Goal: Task Accomplishment & Management: Use online tool/utility

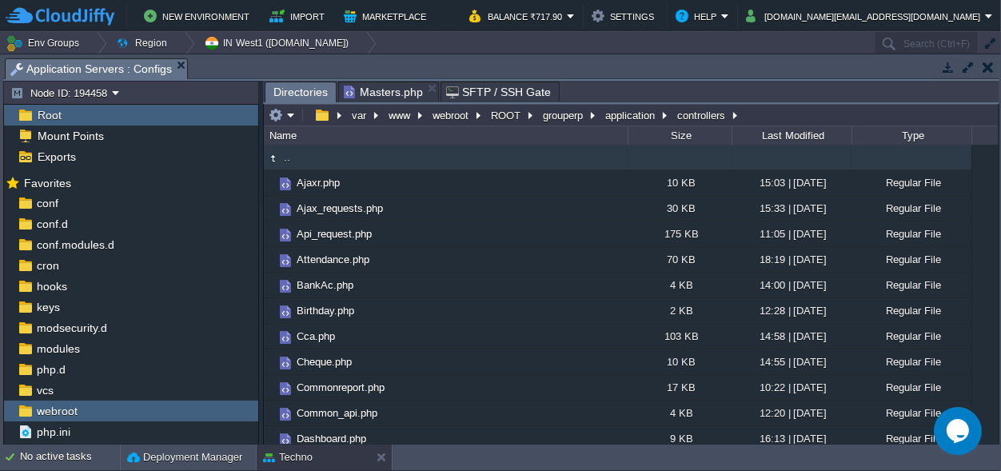
scroll to position [523, 0]
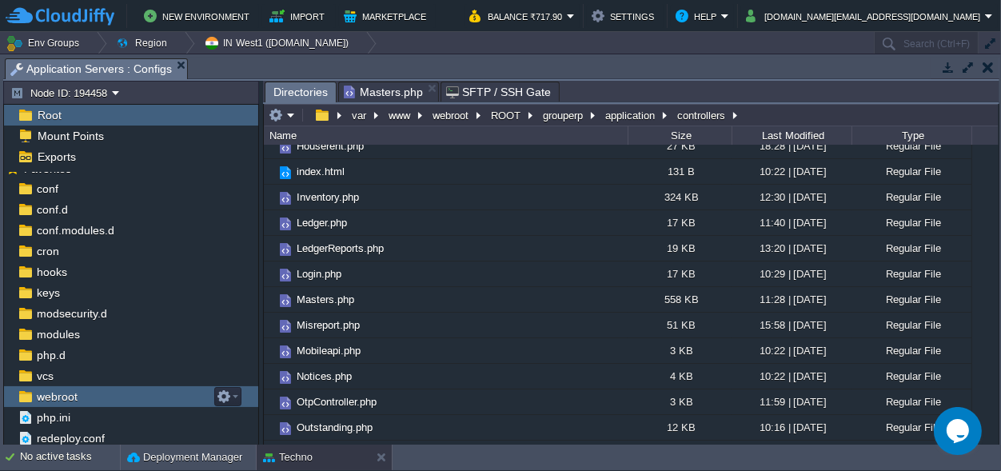
click at [84, 395] on div "webroot" at bounding box center [131, 396] width 254 height 21
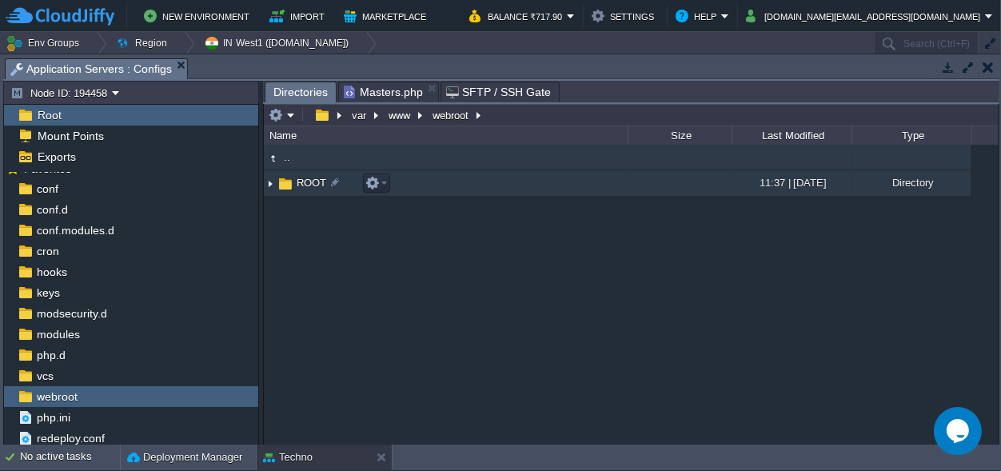
click at [302, 177] on span "ROOT" at bounding box center [311, 183] width 34 height 14
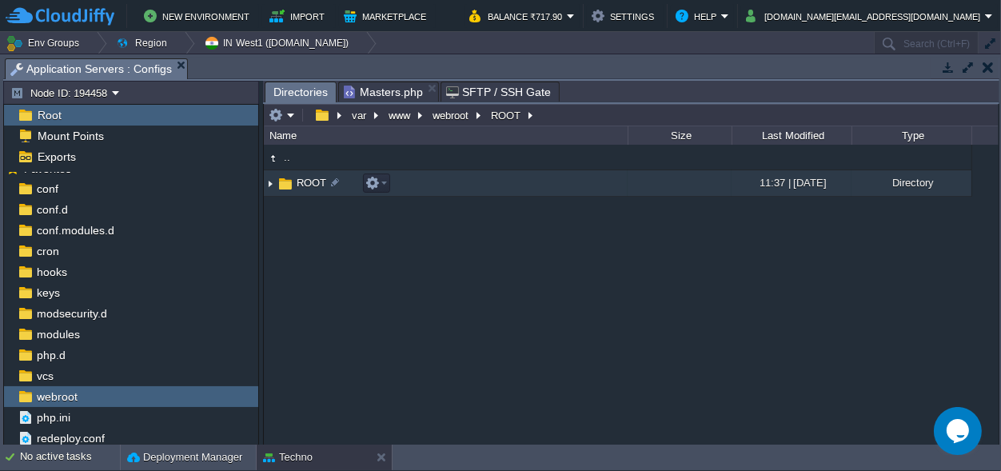
click at [301, 178] on span "ROOT" at bounding box center [311, 183] width 34 height 14
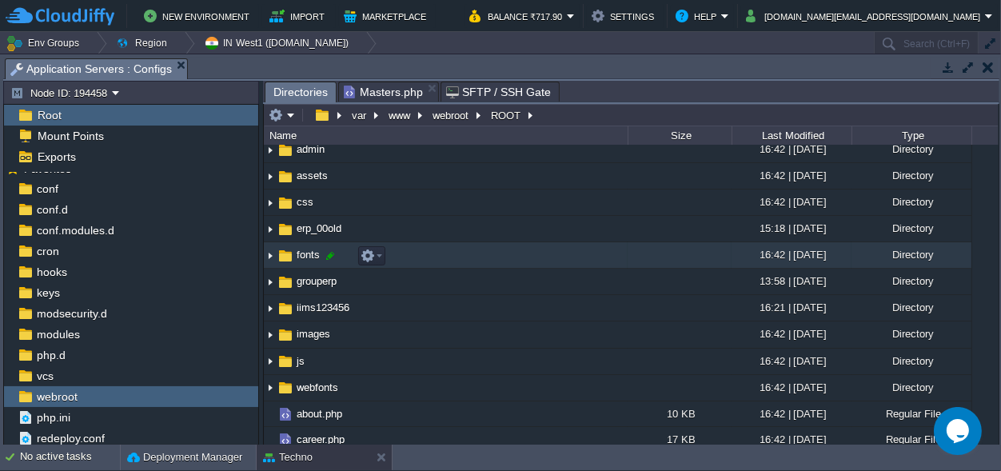
scroll to position [0, 0]
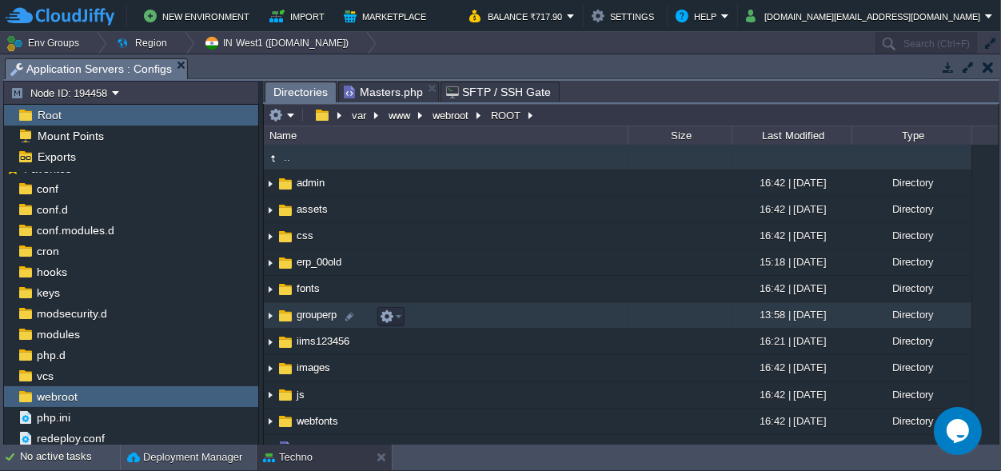
click at [328, 318] on span "grouperp" at bounding box center [316, 315] width 45 height 14
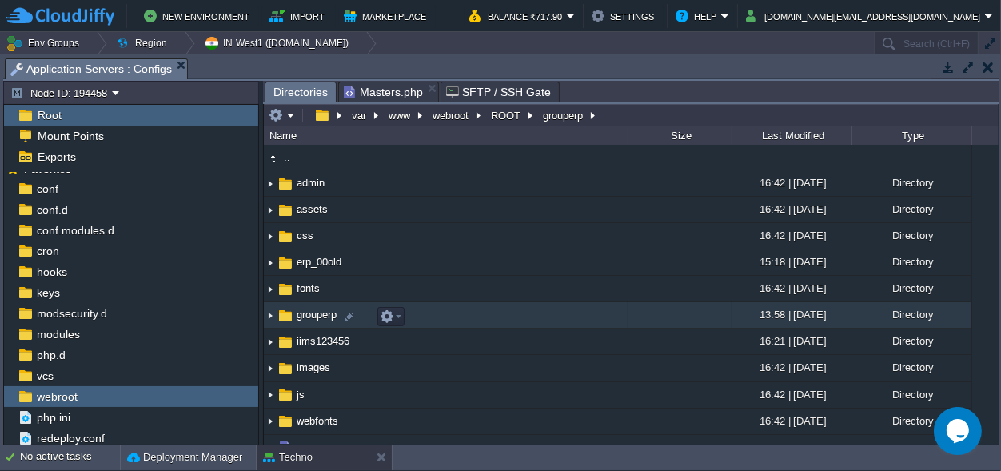
click at [328, 318] on span "grouperp" at bounding box center [316, 315] width 45 height 14
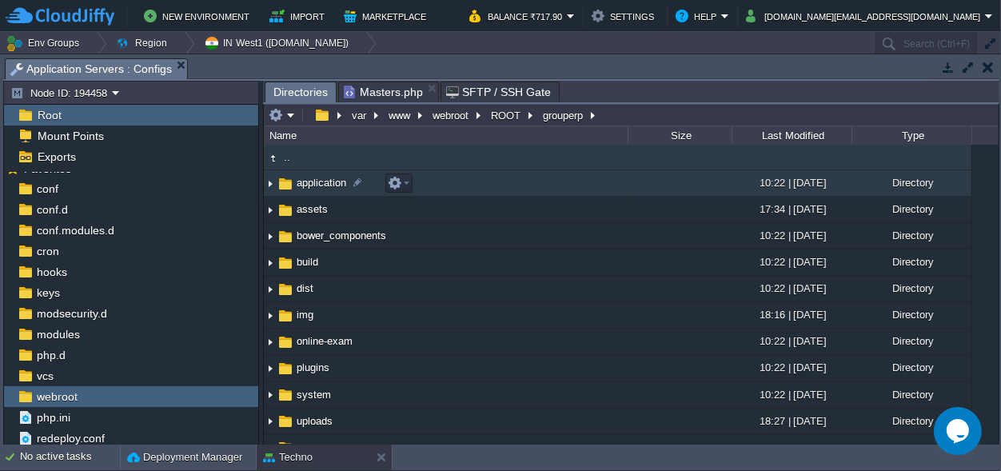
click at [325, 181] on span "application" at bounding box center [321, 183] width 54 height 14
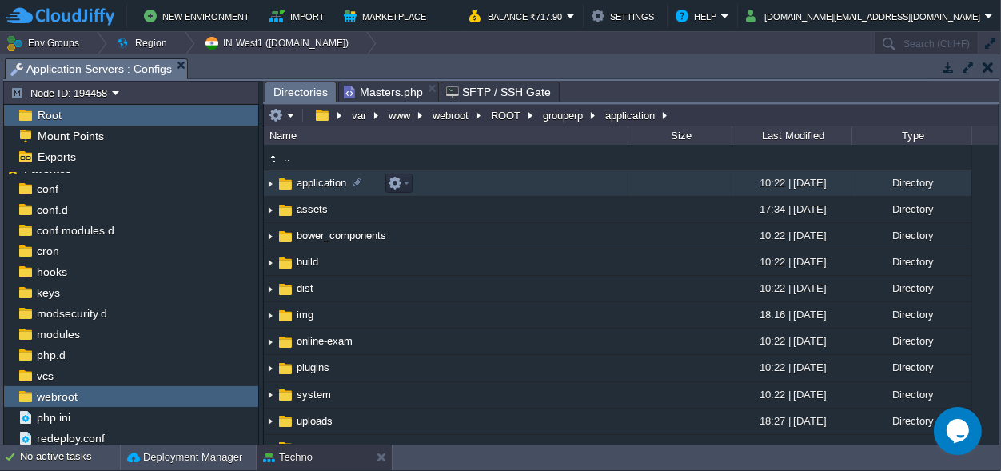
click at [325, 181] on span "application" at bounding box center [321, 183] width 54 height 14
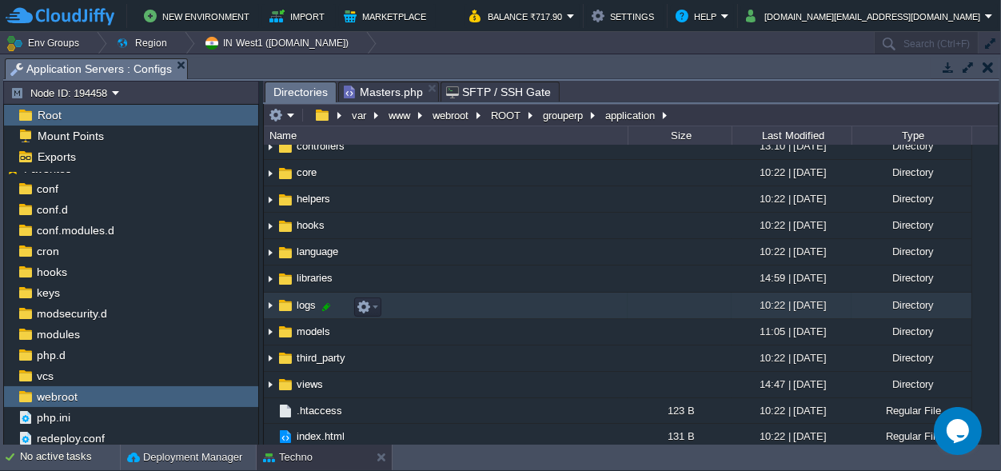
scroll to position [98, 0]
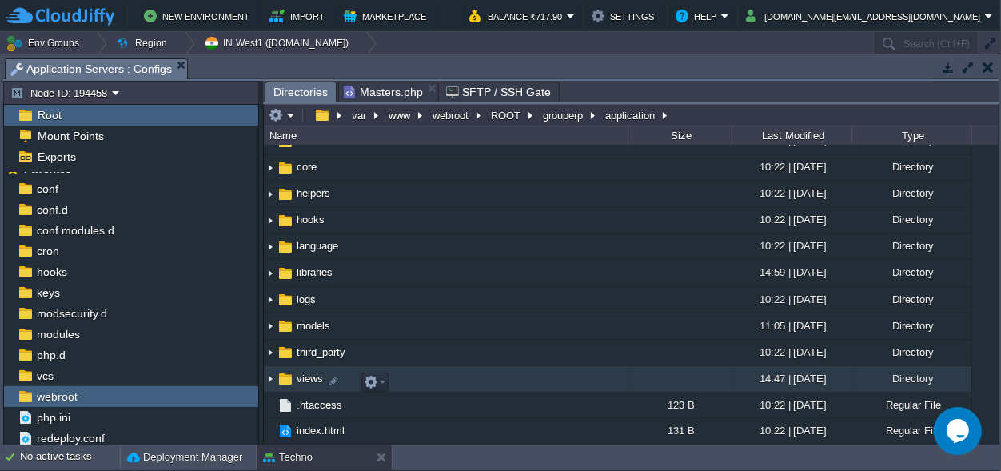
click at [297, 374] on span "views" at bounding box center [309, 379] width 31 height 14
click at [374, 376] on button "button" at bounding box center [371, 382] width 14 height 14
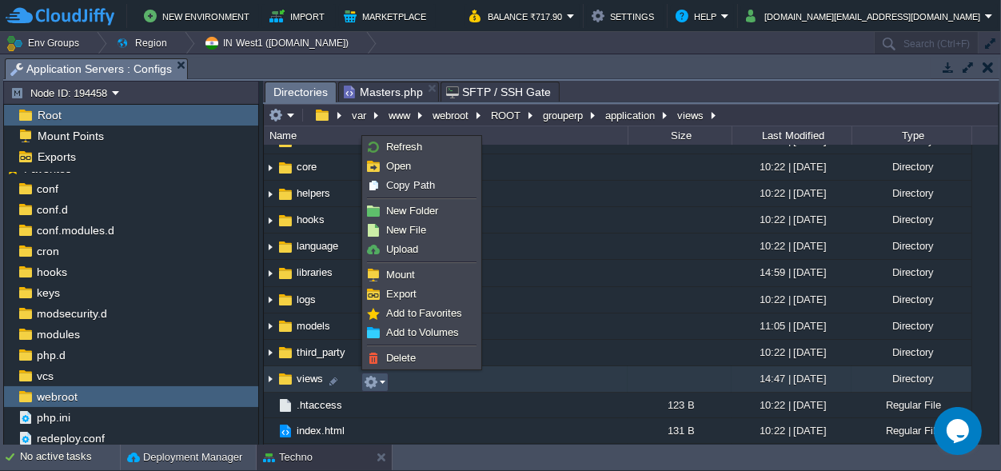
click at [305, 379] on span "views" at bounding box center [309, 379] width 31 height 14
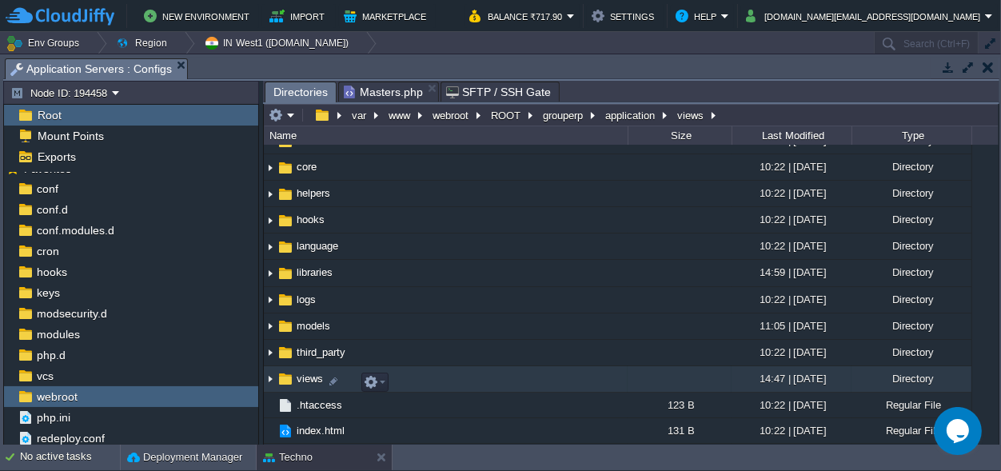
click at [305, 379] on span "views" at bounding box center [309, 379] width 31 height 14
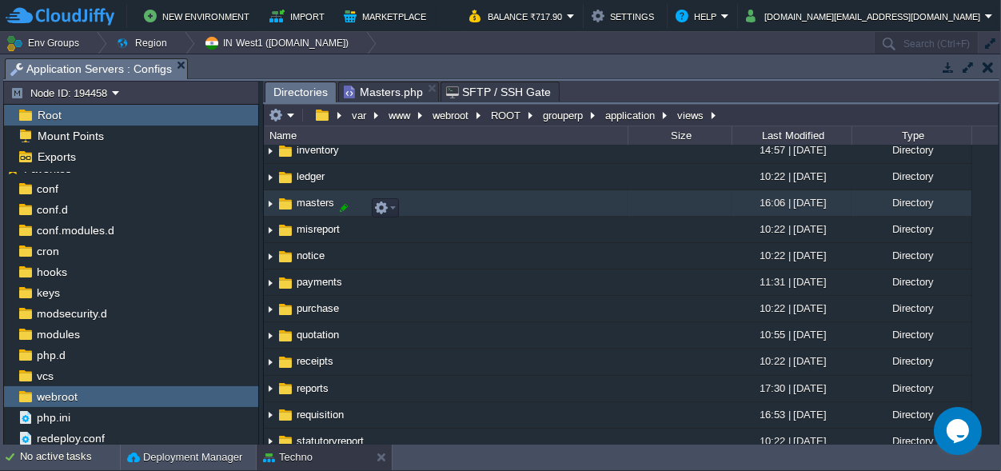
scroll to position [386, 0]
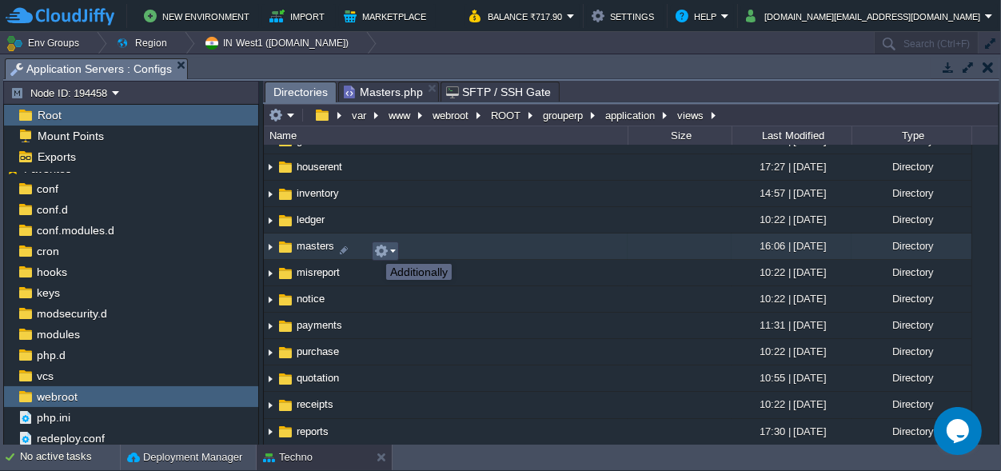
click at [380, 248] on button "button" at bounding box center [381, 251] width 14 height 14
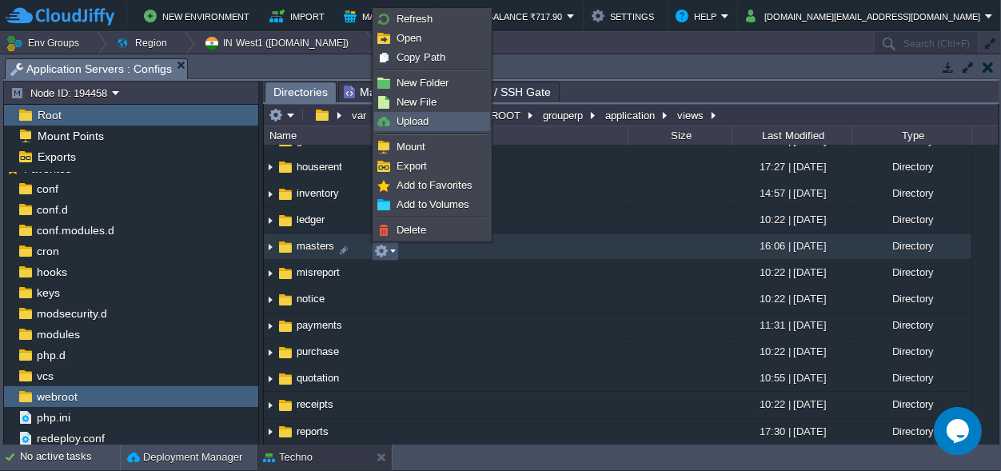
click at [424, 120] on span "Upload" at bounding box center [412, 121] width 32 height 12
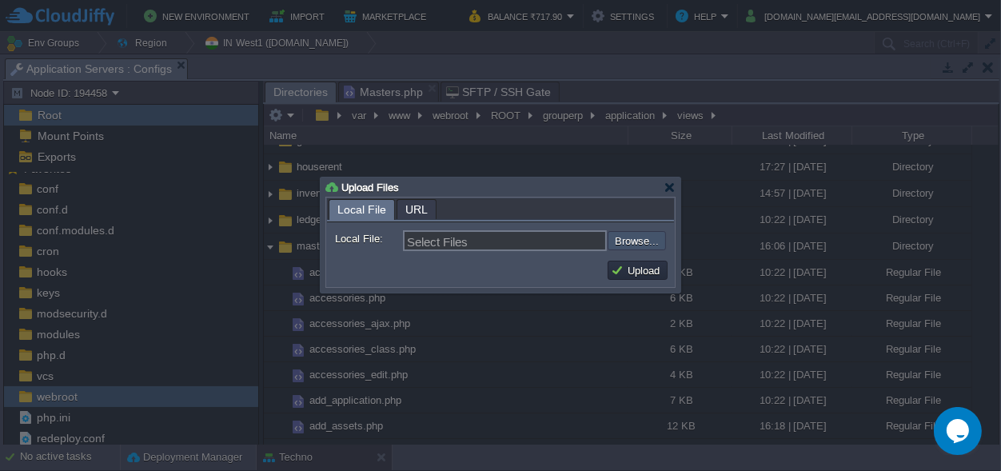
click at [638, 242] on input "file" at bounding box center [565, 240] width 202 height 19
type input "C:\fakepath\emp_grade.php"
type input "emp_grade.php, trip_travel_cost.php"
click at [614, 266] on button "Upload" at bounding box center [638, 270] width 54 height 14
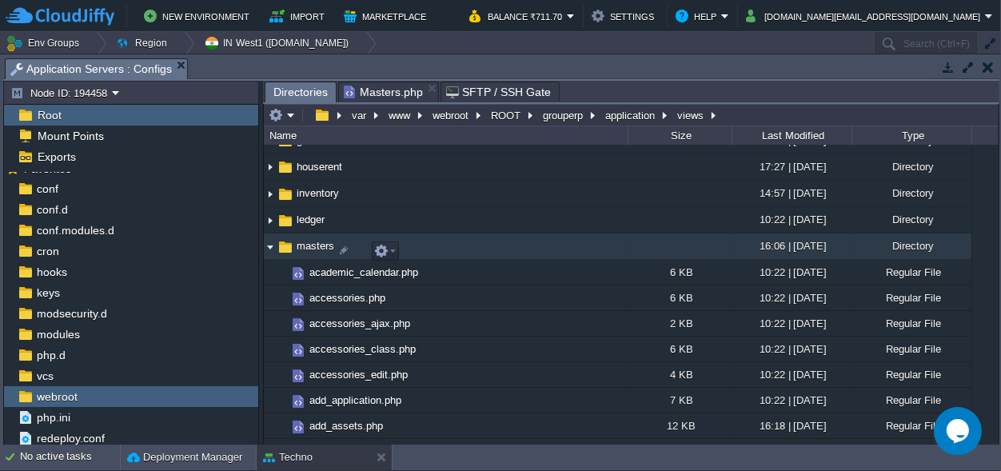
click at [269, 255] on img at bounding box center [270, 246] width 13 height 25
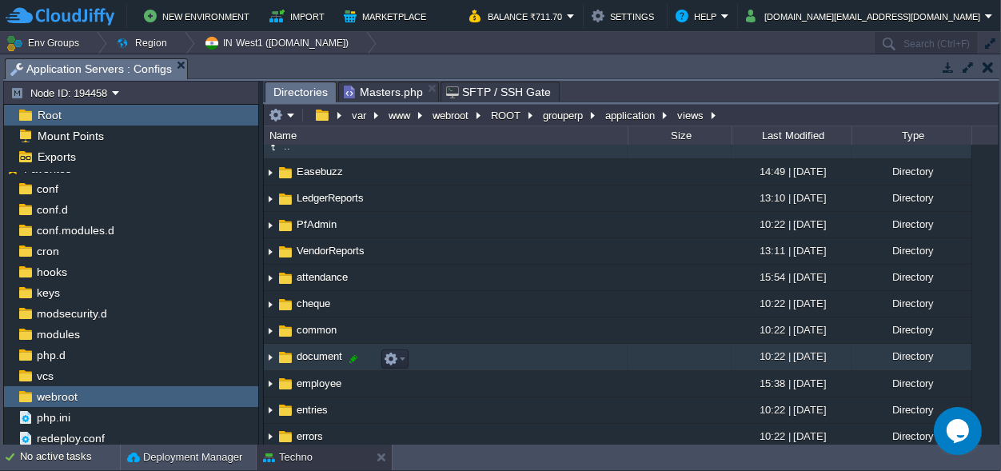
scroll to position [0, 0]
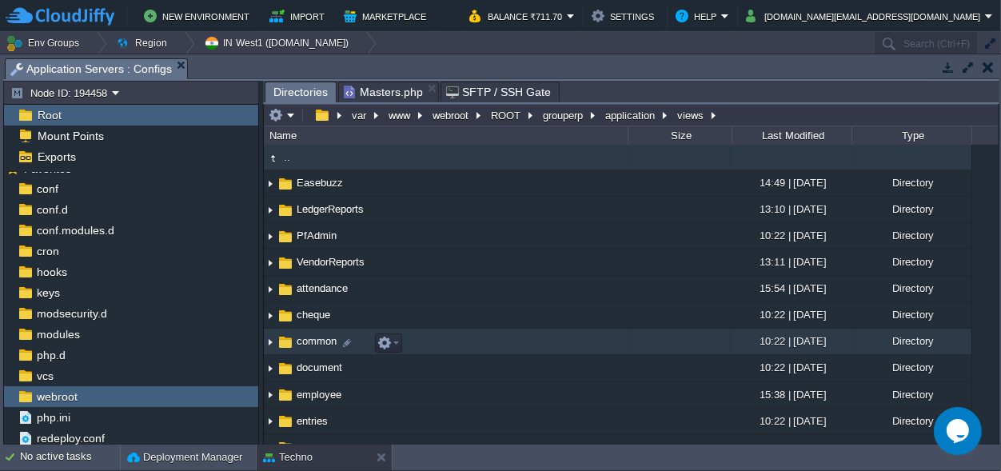
click at [315, 342] on span "common" at bounding box center [316, 341] width 45 height 14
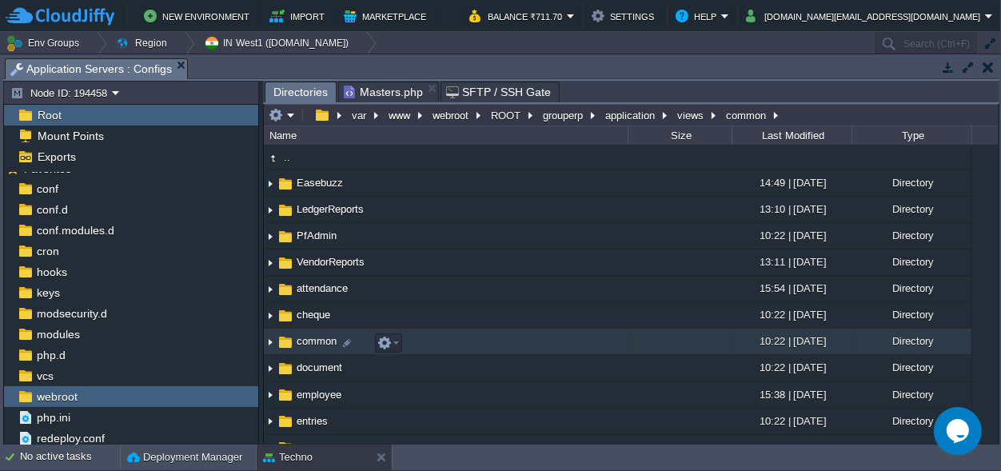
click at [315, 342] on span "common" at bounding box center [316, 341] width 45 height 14
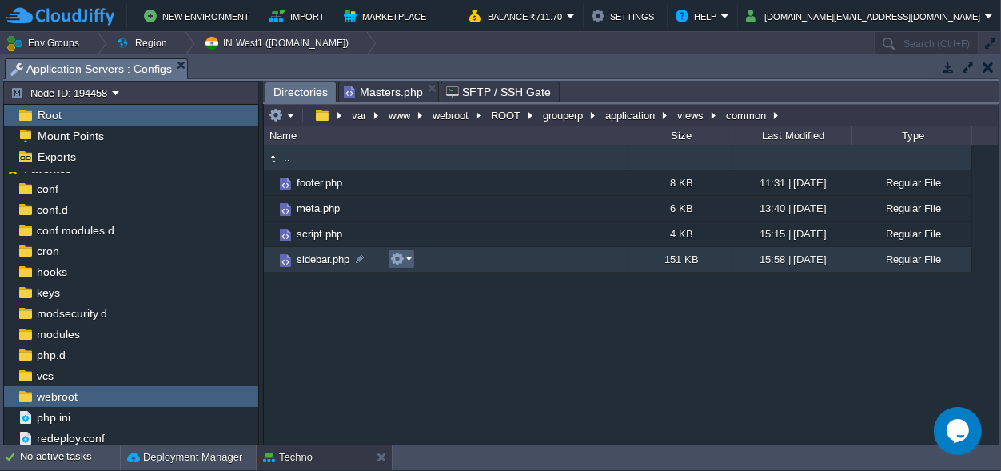
click at [397, 259] on button "button" at bounding box center [397, 259] width 14 height 14
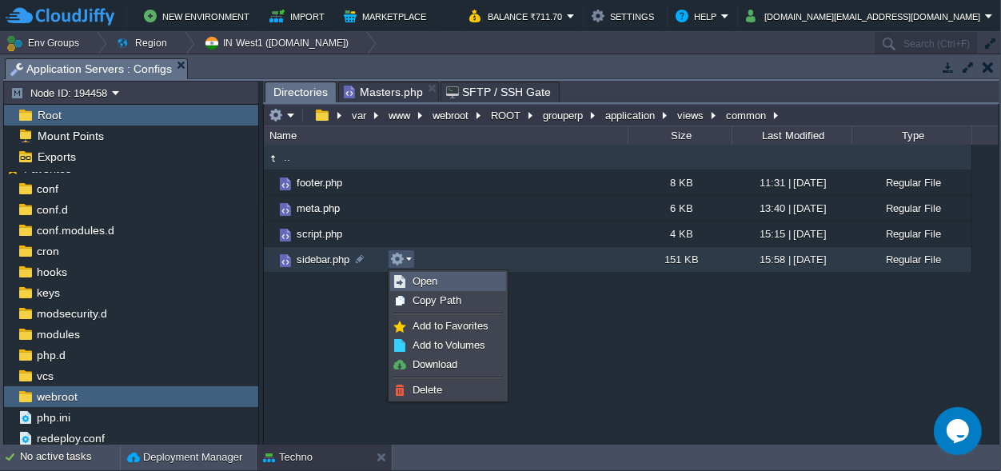
click at [425, 277] on span "Open" at bounding box center [424, 281] width 25 height 12
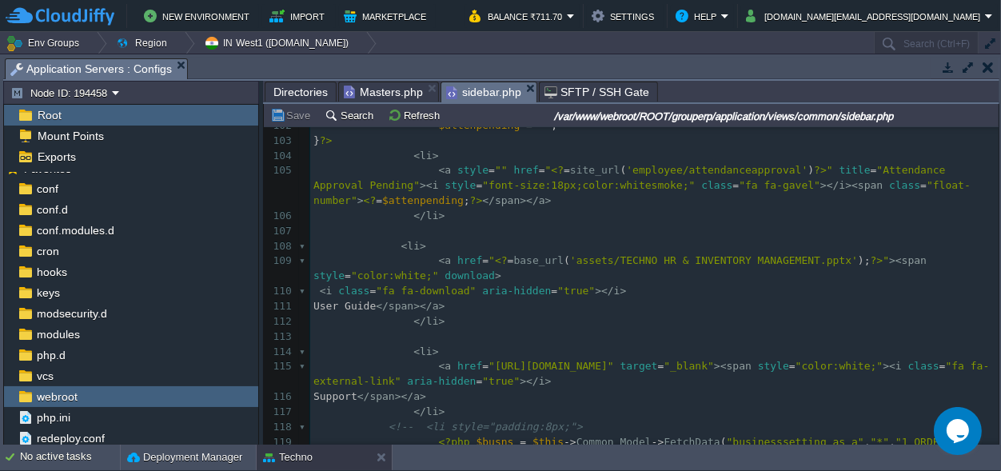
scroll to position [1793, 0]
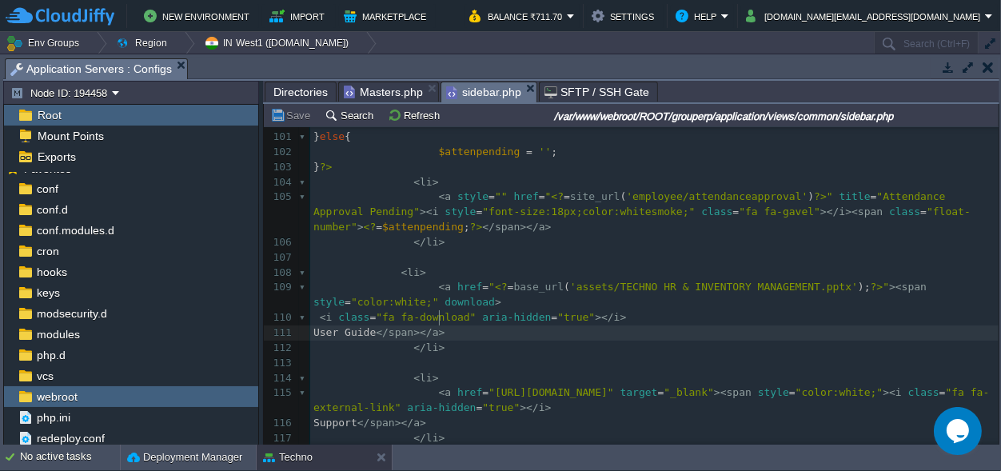
click at [563, 325] on pre "User Guide </ span ></ a >" at bounding box center [654, 332] width 688 height 15
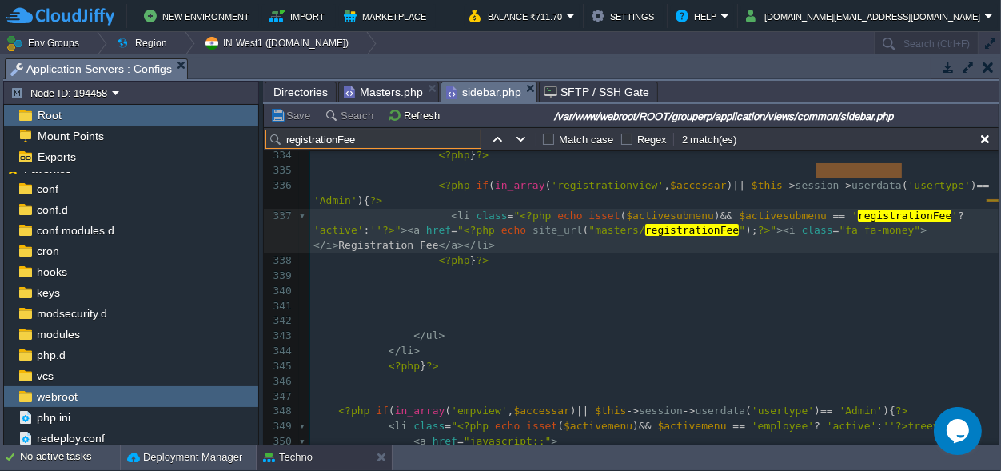
scroll to position [0, 0]
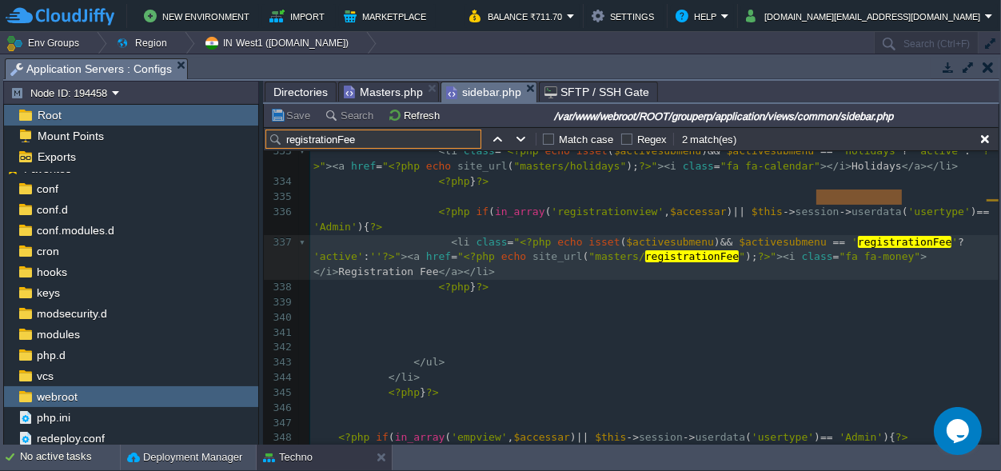
type input "registrationFee"
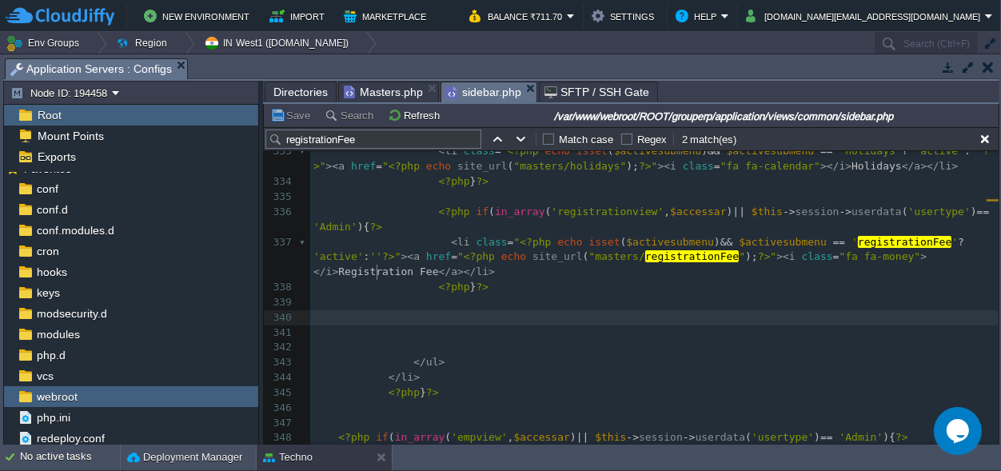
click at [450, 310] on pre at bounding box center [654, 317] width 688 height 15
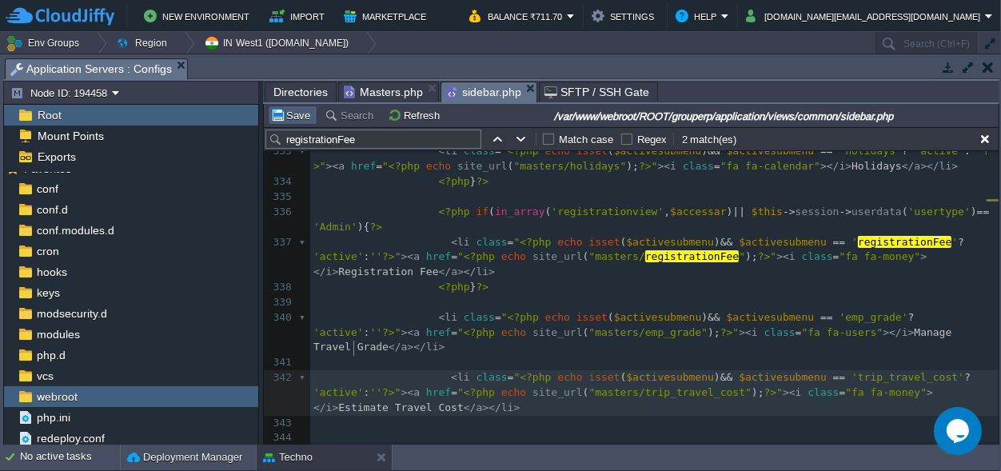
click at [295, 112] on button "Save" at bounding box center [292, 115] width 45 height 14
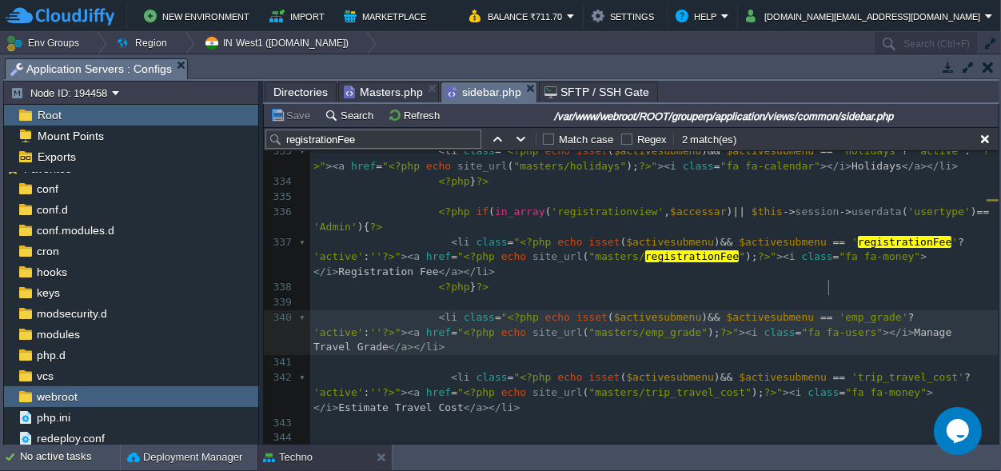
click at [826, 326] on span "Manage Travel Grade" at bounding box center [635, 339] width 644 height 27
type textarea "Travel"
paste textarea
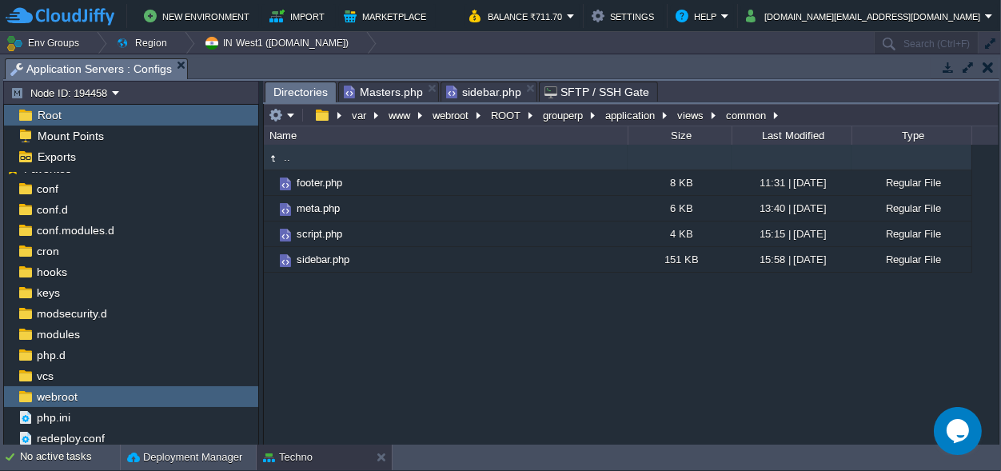
click at [297, 86] on span "Directories" at bounding box center [300, 92] width 54 height 20
click at [576, 111] on button "grouperp" at bounding box center [563, 115] width 46 height 14
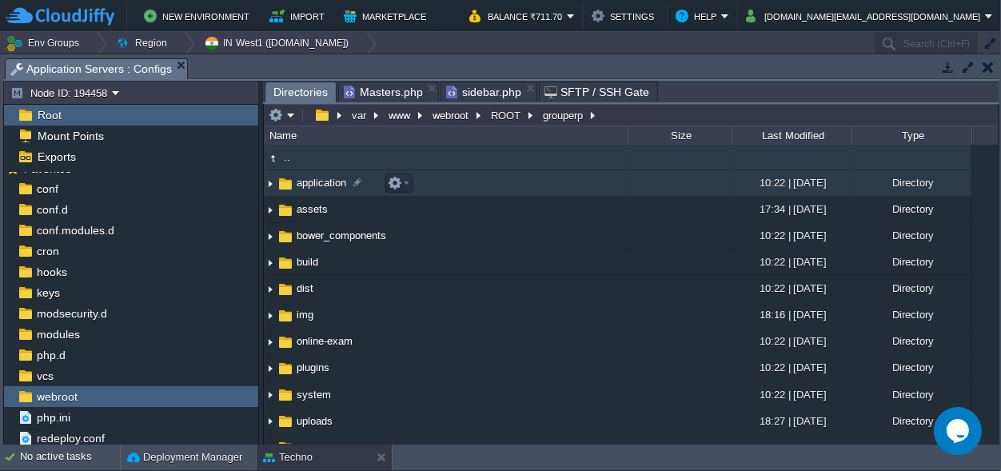
click at [320, 180] on span "application" at bounding box center [321, 183] width 54 height 14
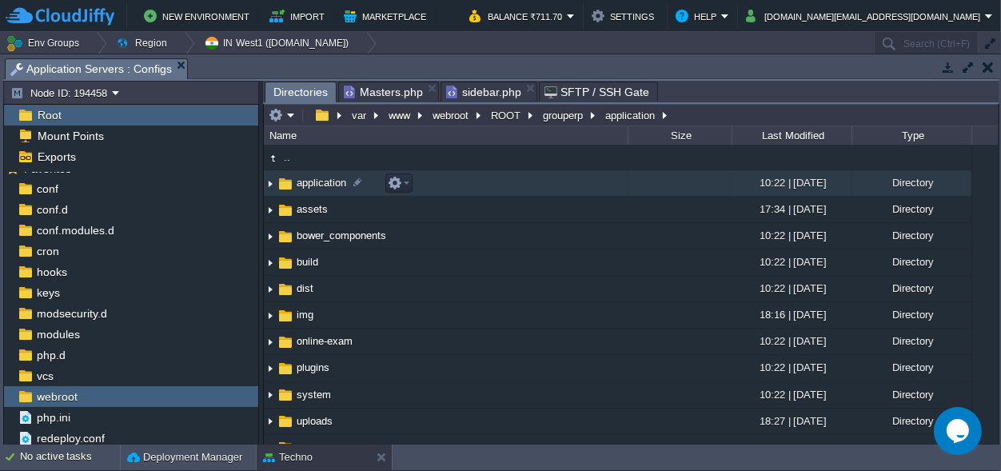
click at [320, 180] on span "application" at bounding box center [321, 183] width 54 height 14
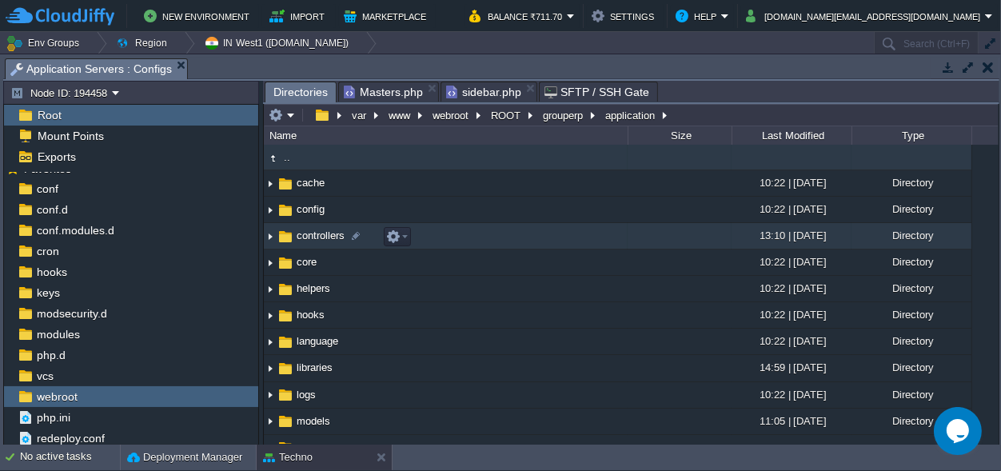
click at [318, 233] on span "controllers" at bounding box center [320, 236] width 53 height 14
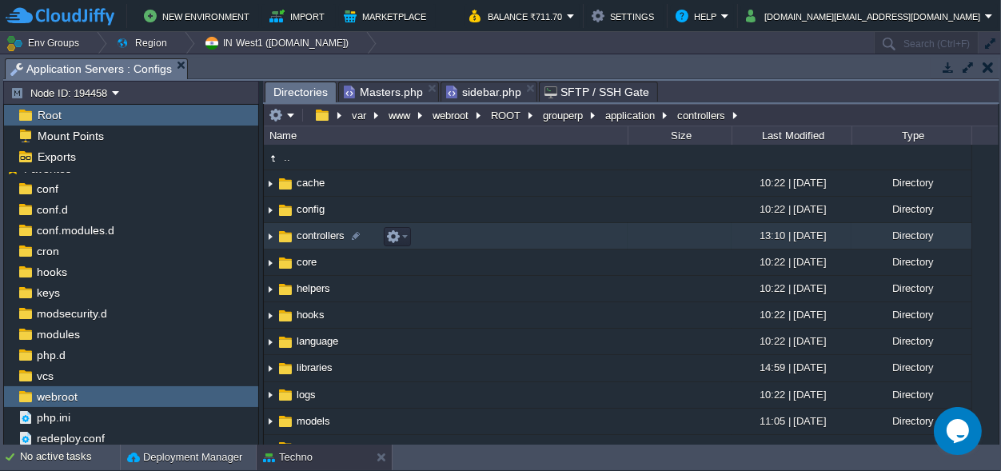
click at [318, 233] on span "controllers" at bounding box center [320, 236] width 53 height 14
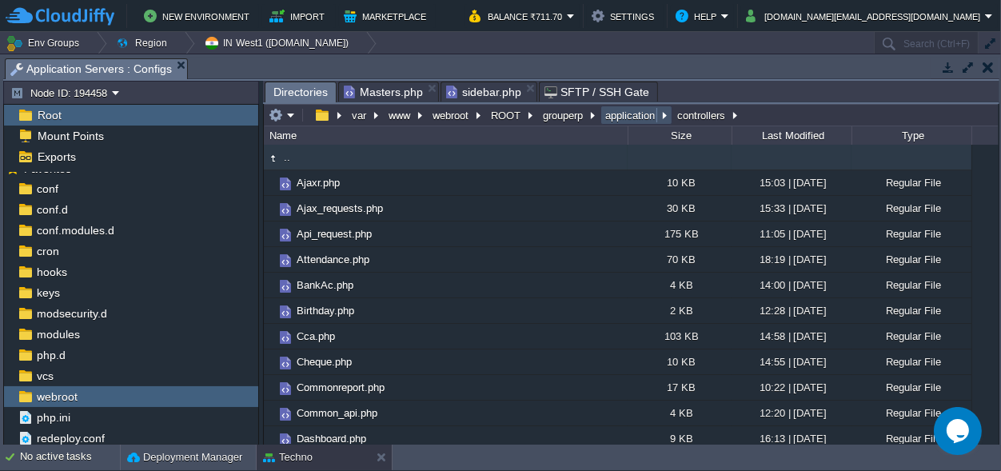
click at [625, 111] on button "application" at bounding box center [631, 115] width 56 height 14
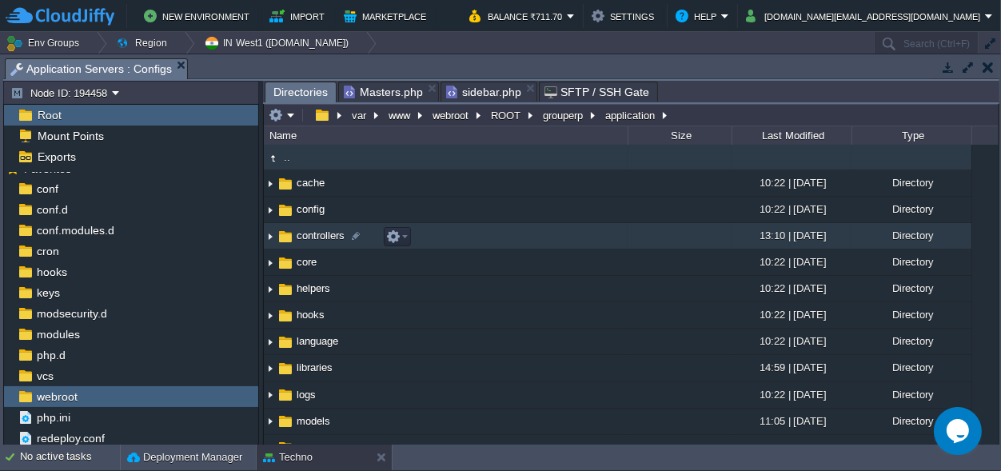
click at [324, 233] on span "controllers" at bounding box center [320, 236] width 53 height 14
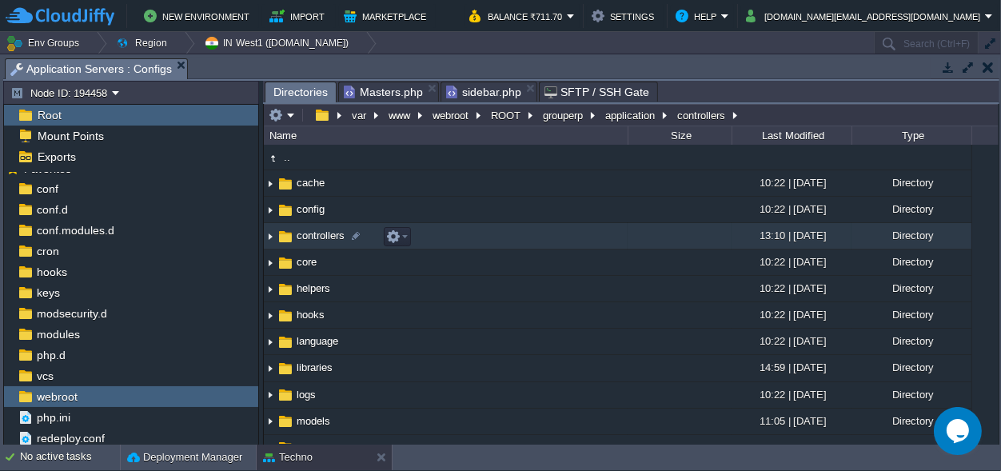
click at [324, 233] on span "controllers" at bounding box center [320, 236] width 53 height 14
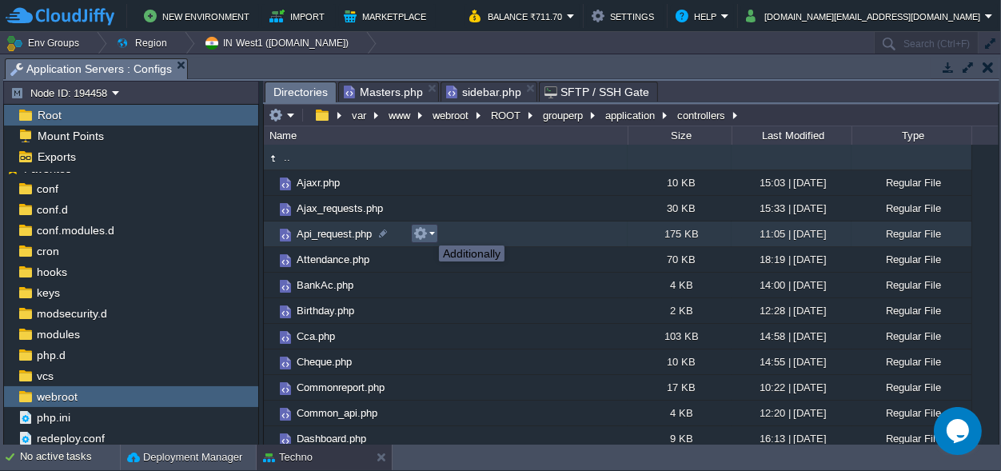
click at [427, 231] on button "button" at bounding box center [420, 233] width 14 height 14
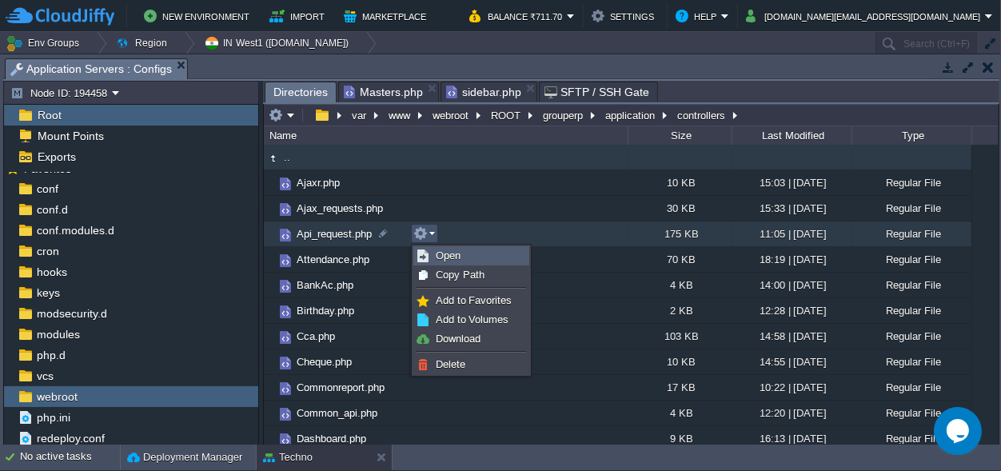
click at [445, 251] on span "Open" at bounding box center [448, 255] width 25 height 12
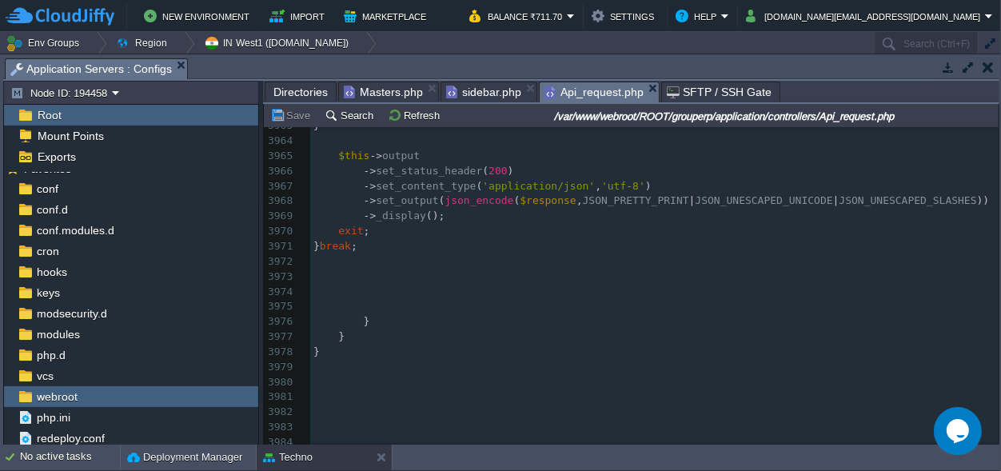
scroll to position [61884, 0]
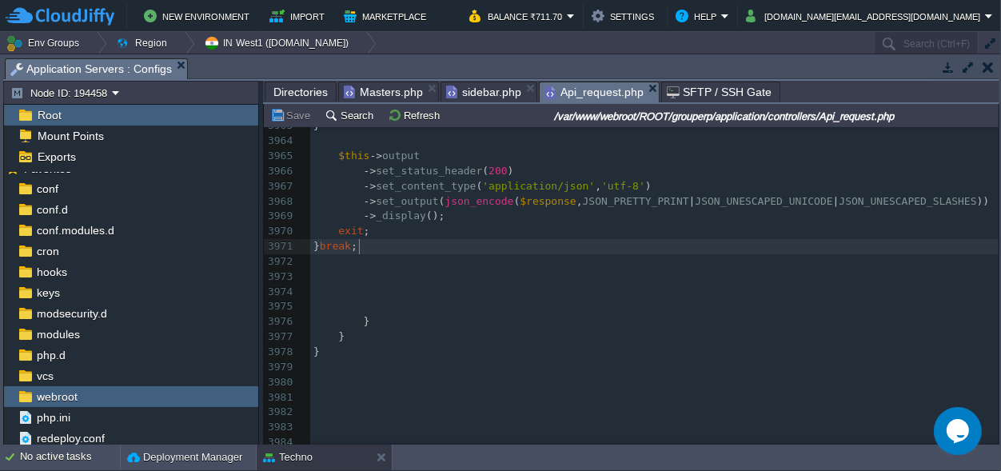
click at [365, 248] on pre "} break ;" at bounding box center [654, 246] width 688 height 15
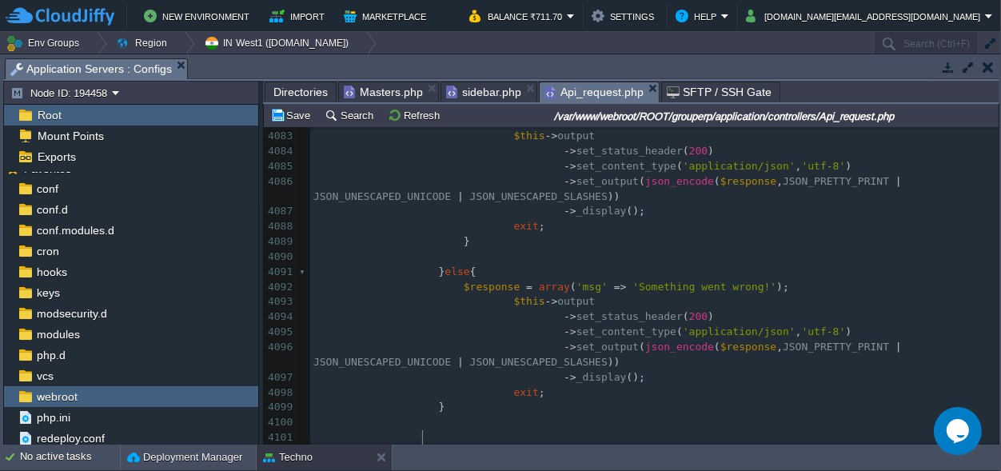
scroll to position [63522, 0]
